Goal: Navigation & Orientation: Understand site structure

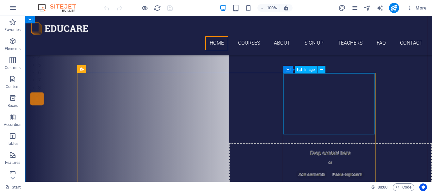
scroll to position [173, 0]
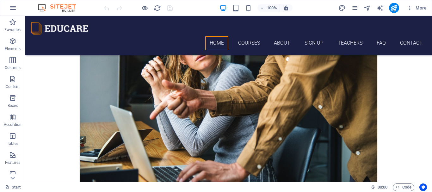
scroll to position [685, 0]
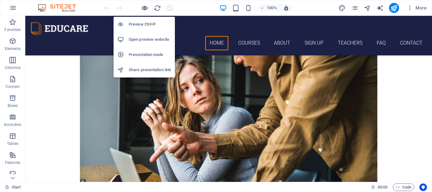
click at [145, 9] on icon "button" at bounding box center [144, 7] width 7 height 7
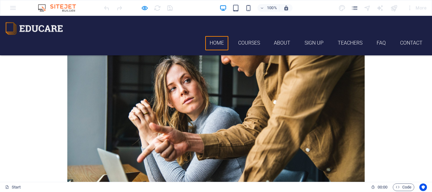
click at [215, 36] on link "Home" at bounding box center [216, 43] width 23 height 14
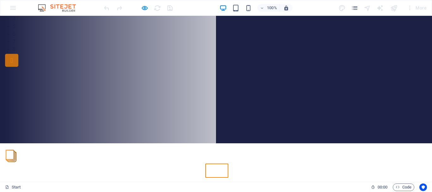
scroll to position [0, 0]
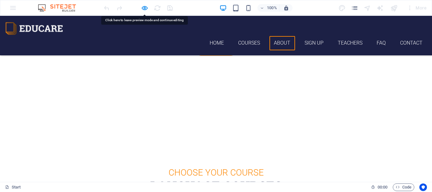
scroll to position [968, 0]
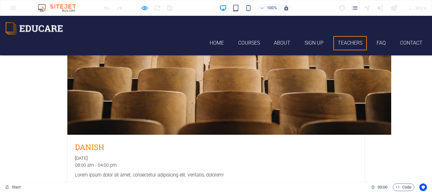
scroll to position [1810, 0]
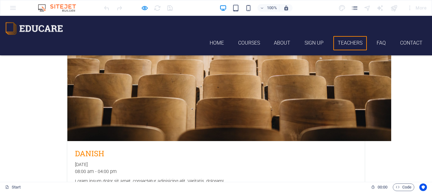
click at [278, 36] on link "About" at bounding box center [282, 43] width 26 height 14
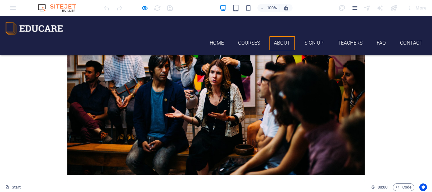
scroll to position [968, 0]
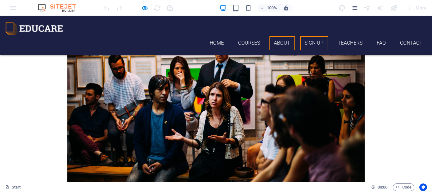
click at [303, 36] on link "Sign up" at bounding box center [314, 43] width 28 height 14
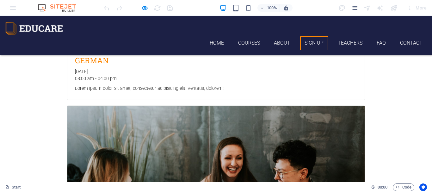
scroll to position [1118, 0]
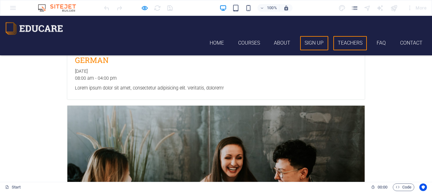
click at [334, 36] on link "Teachers" at bounding box center [350, 43] width 34 height 14
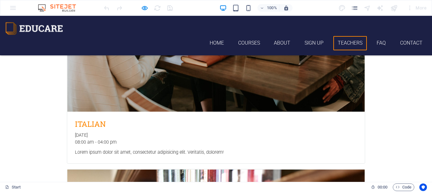
scroll to position [1311, 0]
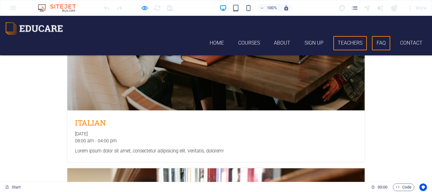
click at [373, 36] on link "FAQ" at bounding box center [381, 43] width 18 height 14
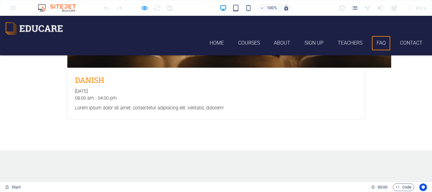
scroll to position [1887, 0]
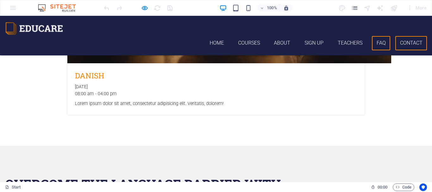
click at [398, 36] on link "Contact" at bounding box center [411, 43] width 32 height 14
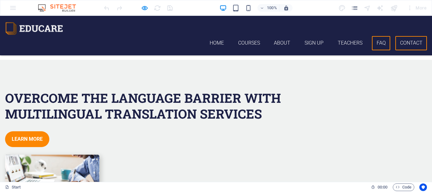
scroll to position [2080, 0]
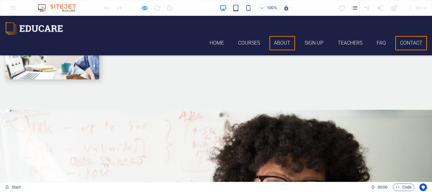
click at [277, 36] on link "About" at bounding box center [282, 43] width 26 height 14
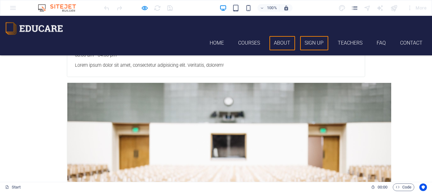
scroll to position [968, 0]
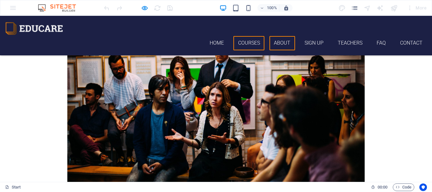
click at [249, 36] on link "Courses" at bounding box center [248, 43] width 31 height 14
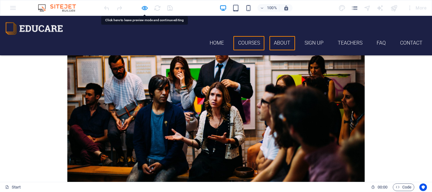
click at [249, 36] on link "Courses" at bounding box center [248, 43] width 31 height 14
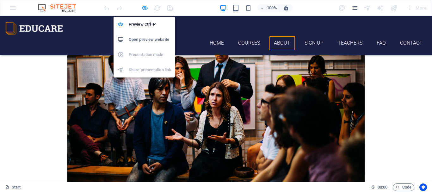
click at [144, 7] on icon "button" at bounding box center [144, 7] width 7 height 7
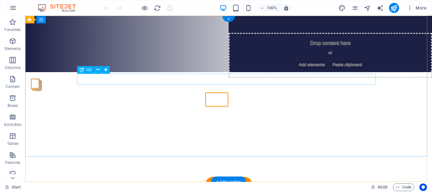
scroll to position [0, 0]
